Goal: Navigation & Orientation: Find specific page/section

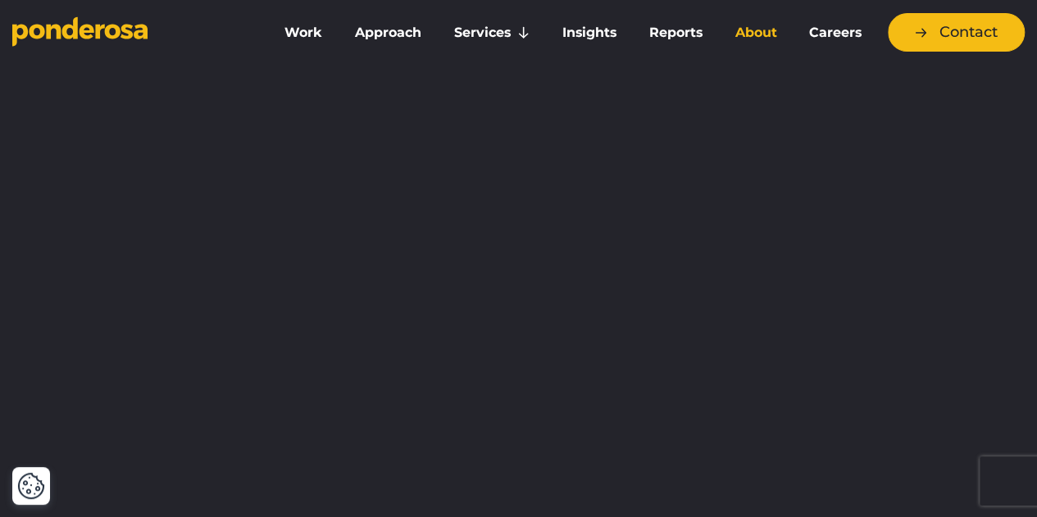
click at [763, 30] on link "About" at bounding box center [755, 33] width 68 height 34
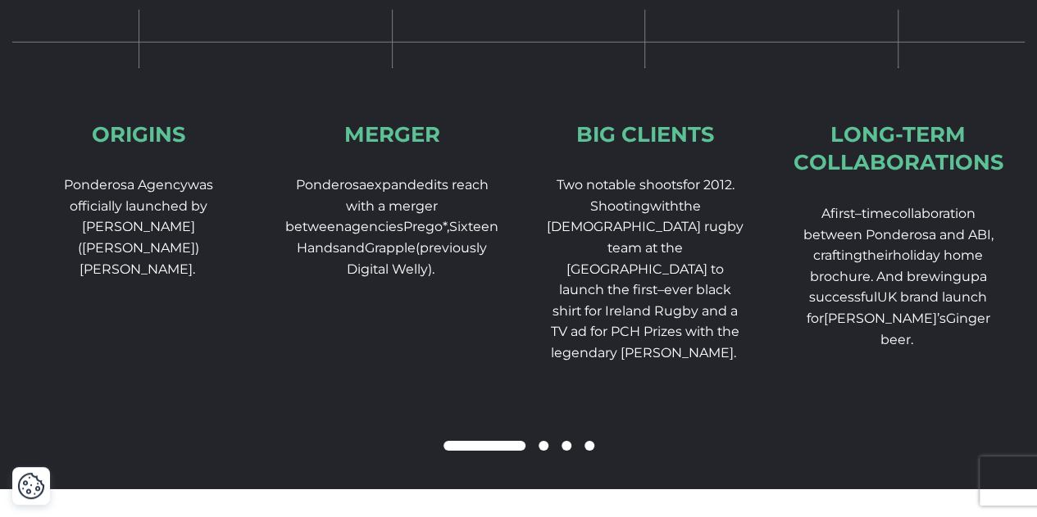
scroll to position [2553, 0]
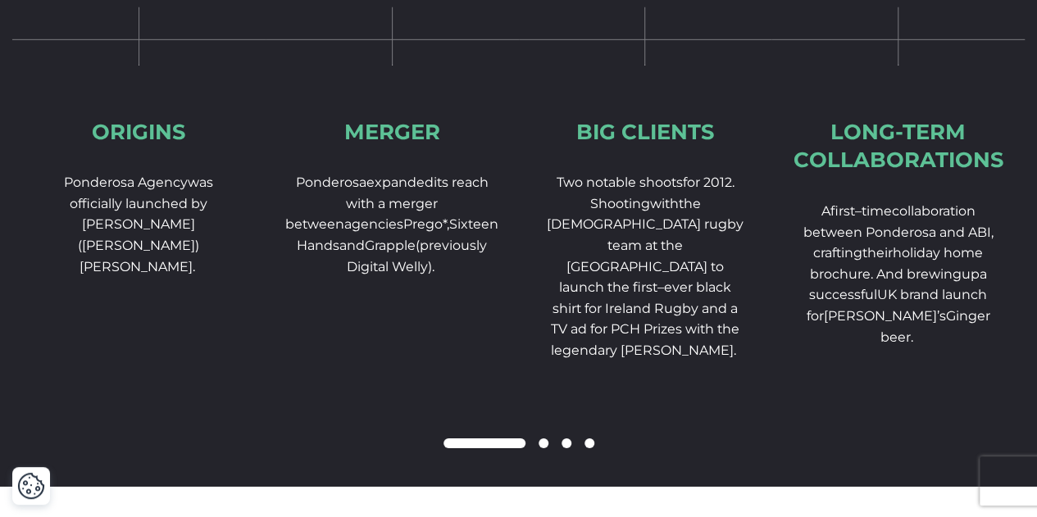
click at [548, 448] on span at bounding box center [543, 443] width 10 height 10
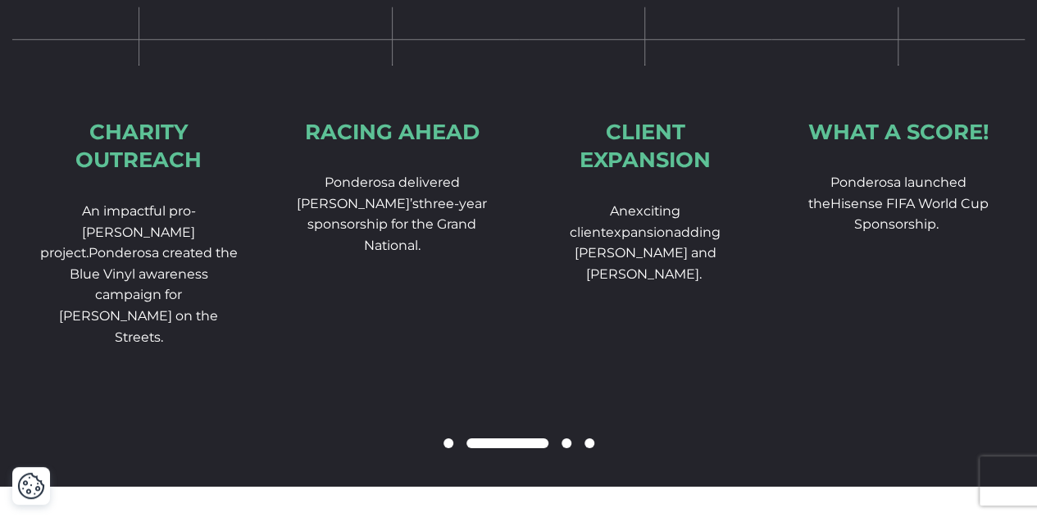
click at [548, 448] on span at bounding box center [507, 443] width 82 height 10
click at [566, 448] on span at bounding box center [566, 443] width 10 height 10
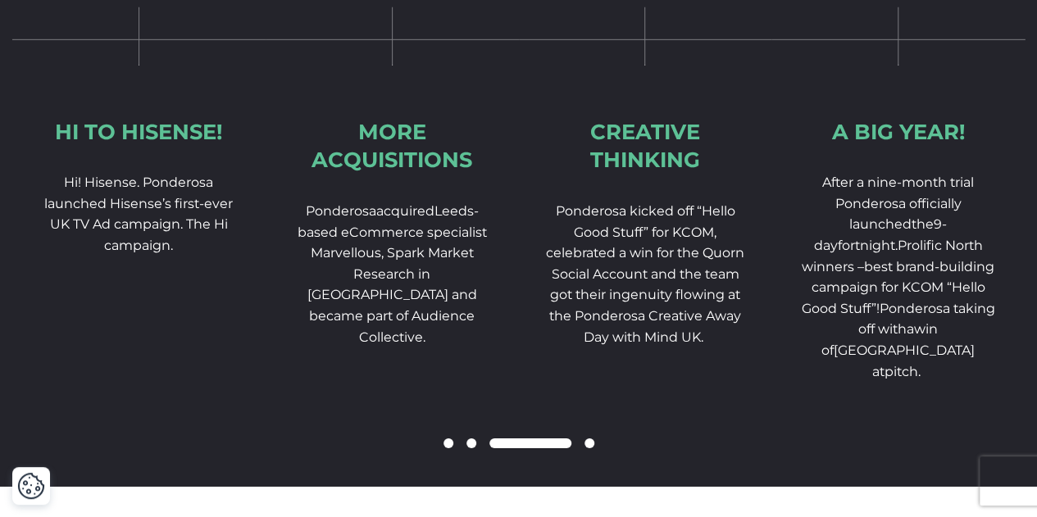
click at [593, 454] on div at bounding box center [518, 444] width 1012 height 20
click at [588, 448] on span at bounding box center [589, 443] width 10 height 10
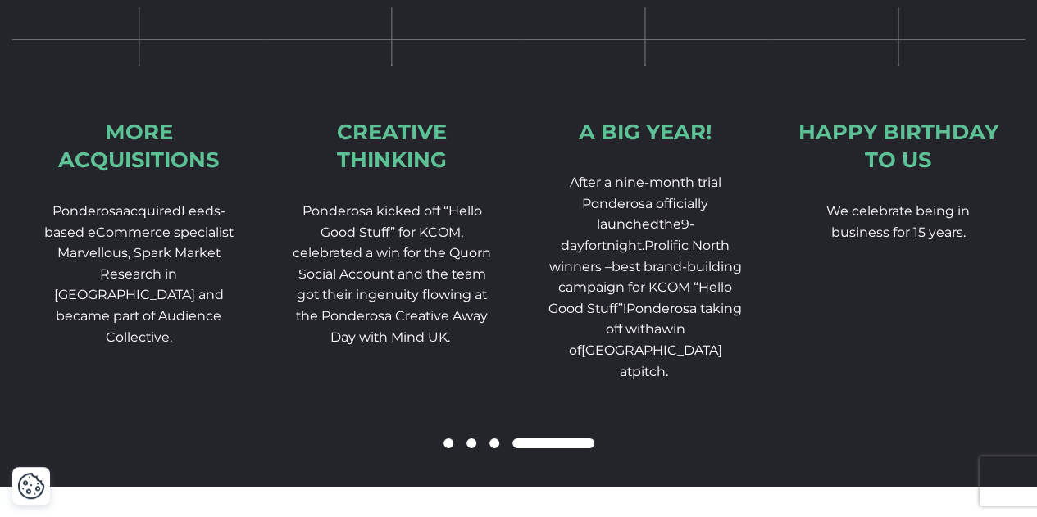
click at [495, 448] on span at bounding box center [494, 443] width 10 height 10
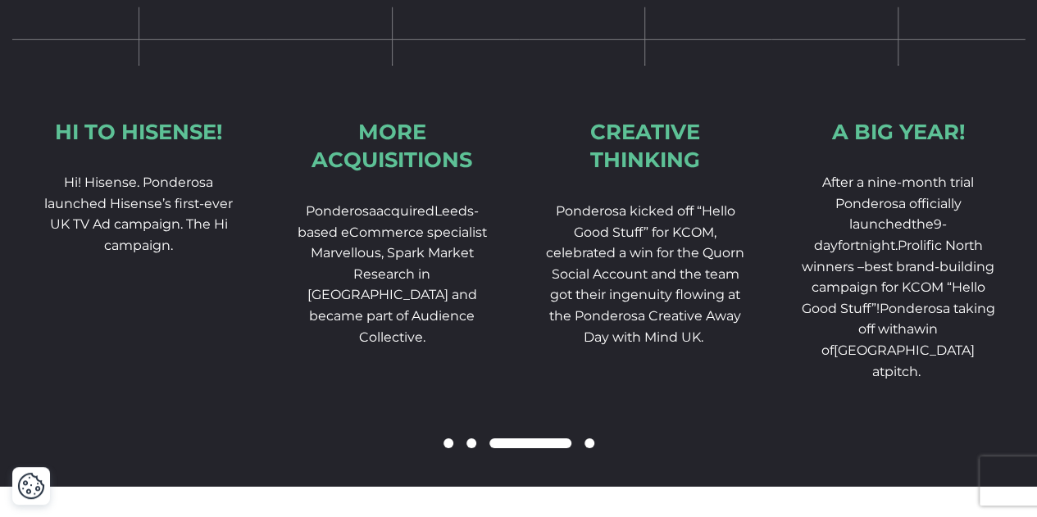
click at [592, 448] on span at bounding box center [589, 443] width 10 height 10
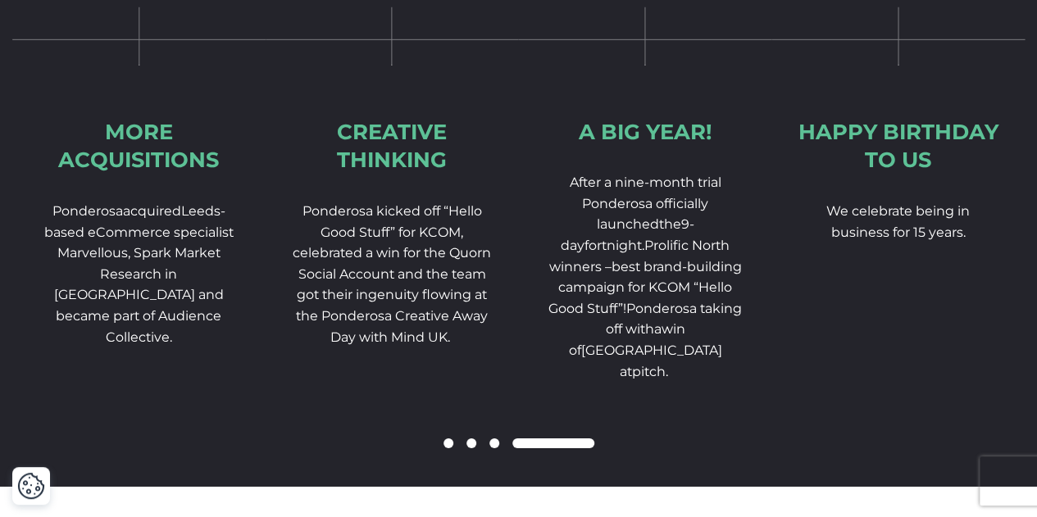
click at [445, 448] on span at bounding box center [448, 443] width 10 height 10
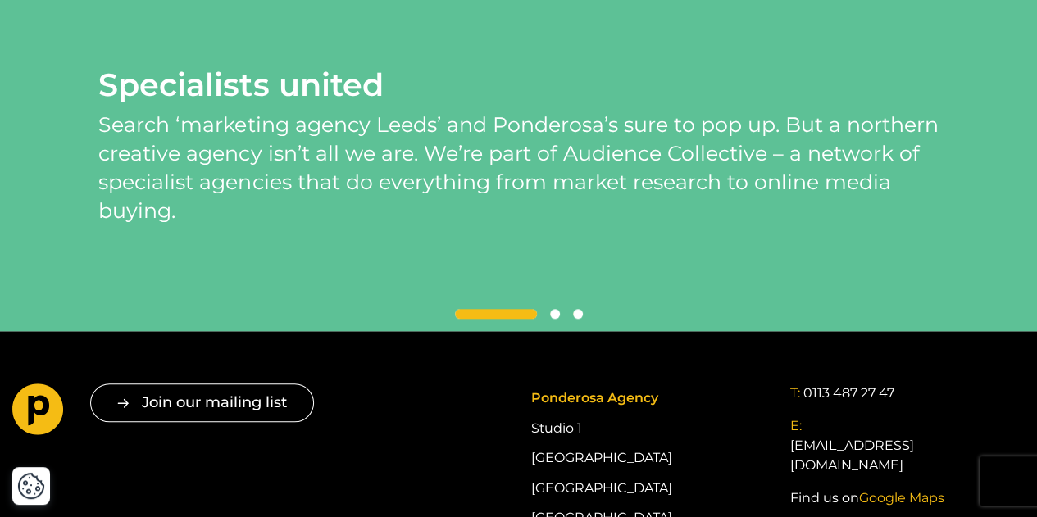
scroll to position [3709, 0]
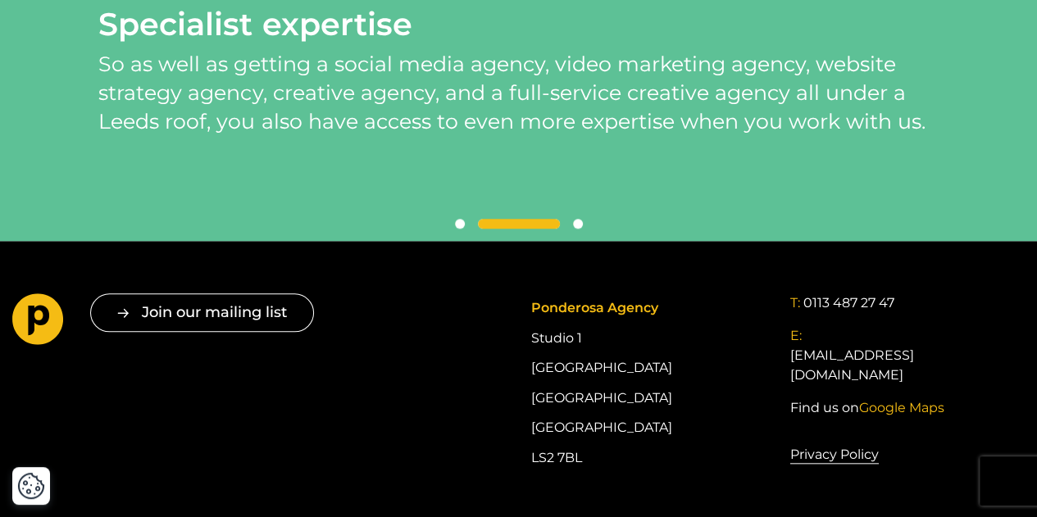
click at [574, 234] on div at bounding box center [517, 225] width 839 height 20
click at [457, 229] on span at bounding box center [460, 224] width 10 height 10
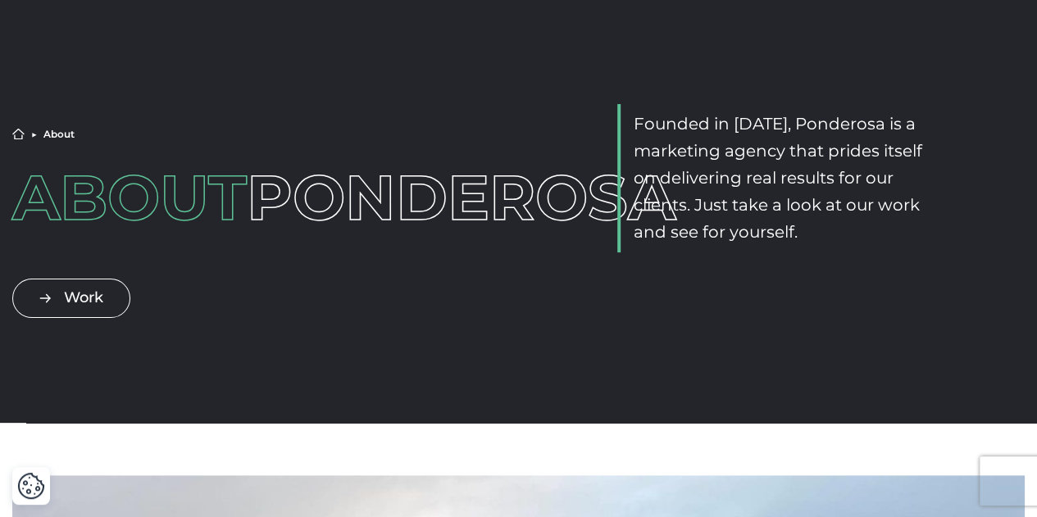
scroll to position [0, 0]
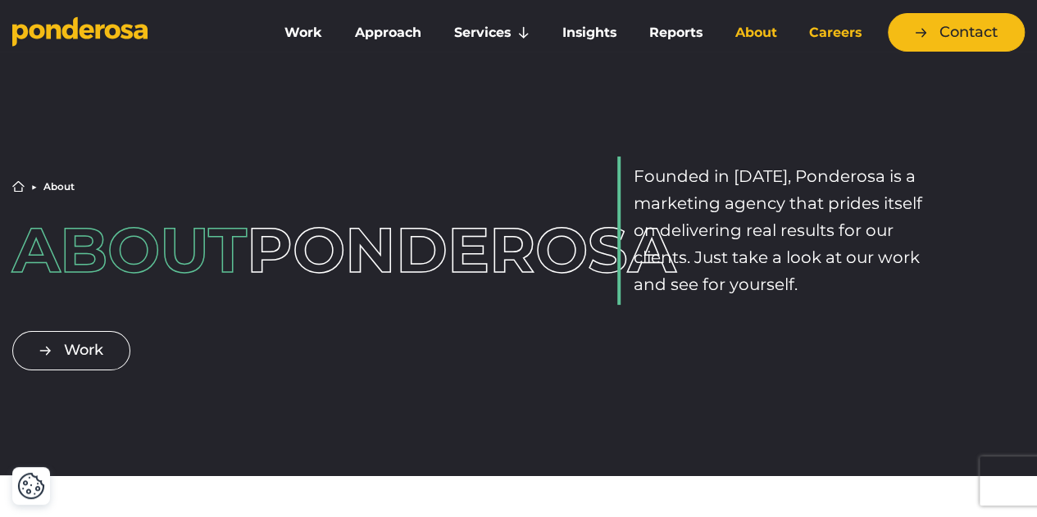
click at [846, 35] on link "Careers" at bounding box center [835, 33] width 79 height 34
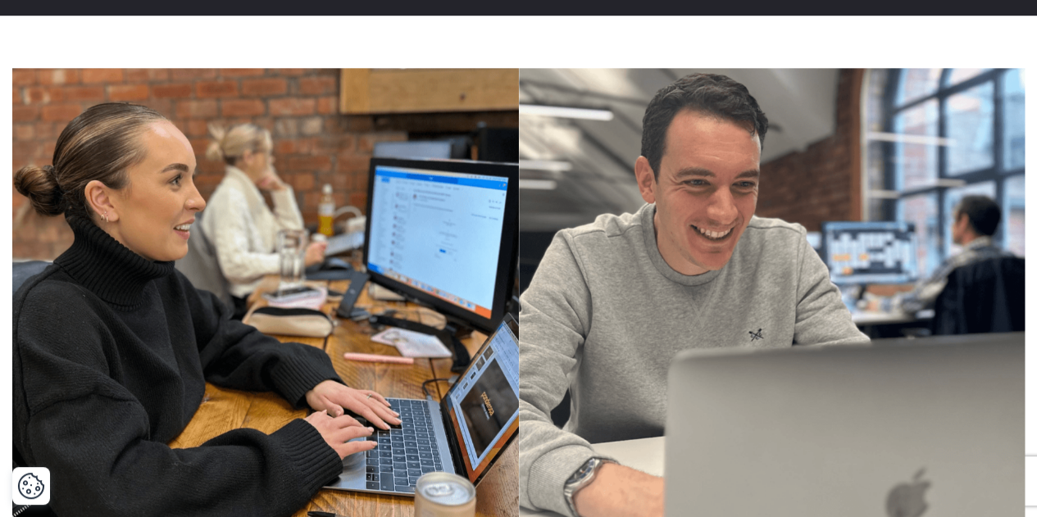
scroll to position [3696, 0]
